Goal: Book appointment/travel/reservation

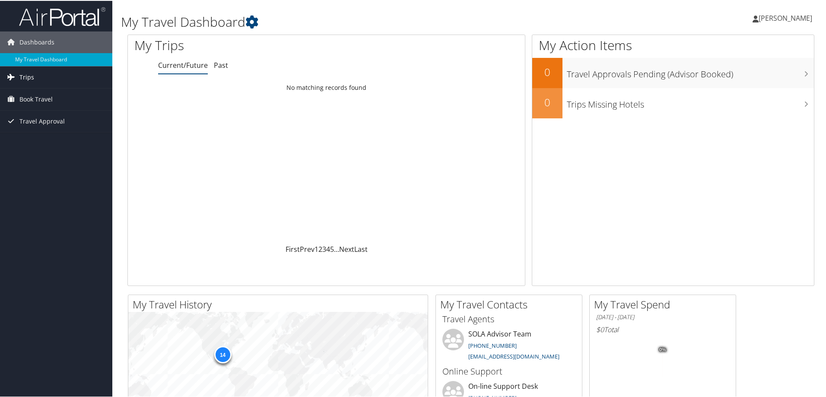
click at [58, 69] on link "Trips" at bounding box center [56, 77] width 112 height 22
click at [50, 94] on link "Current/Future Trips" at bounding box center [56, 93] width 112 height 13
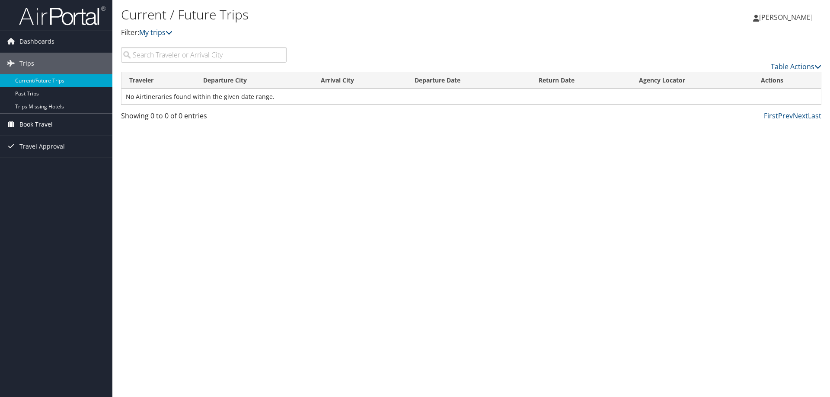
click at [52, 130] on span "Book Travel" at bounding box center [35, 125] width 33 height 22
click at [58, 144] on link "Approval Request (Beta)" at bounding box center [56, 141] width 112 height 13
click at [41, 127] on span "Book Travel" at bounding box center [35, 125] width 33 height 22
click at [41, 155] on link "Book/Manage Online Trips" at bounding box center [56, 154] width 112 height 13
